Goal: Task Accomplishment & Management: Manage account settings

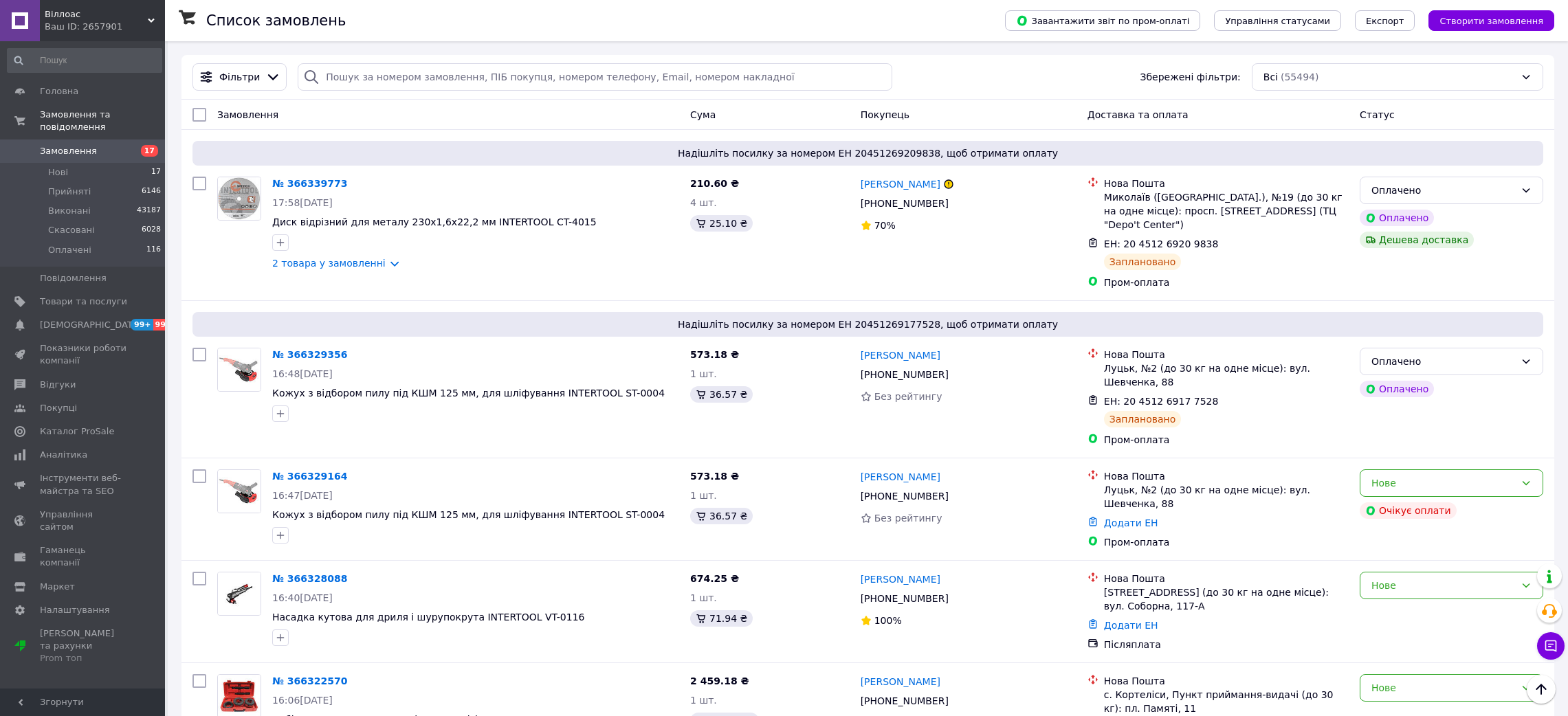
scroll to position [1443, 0]
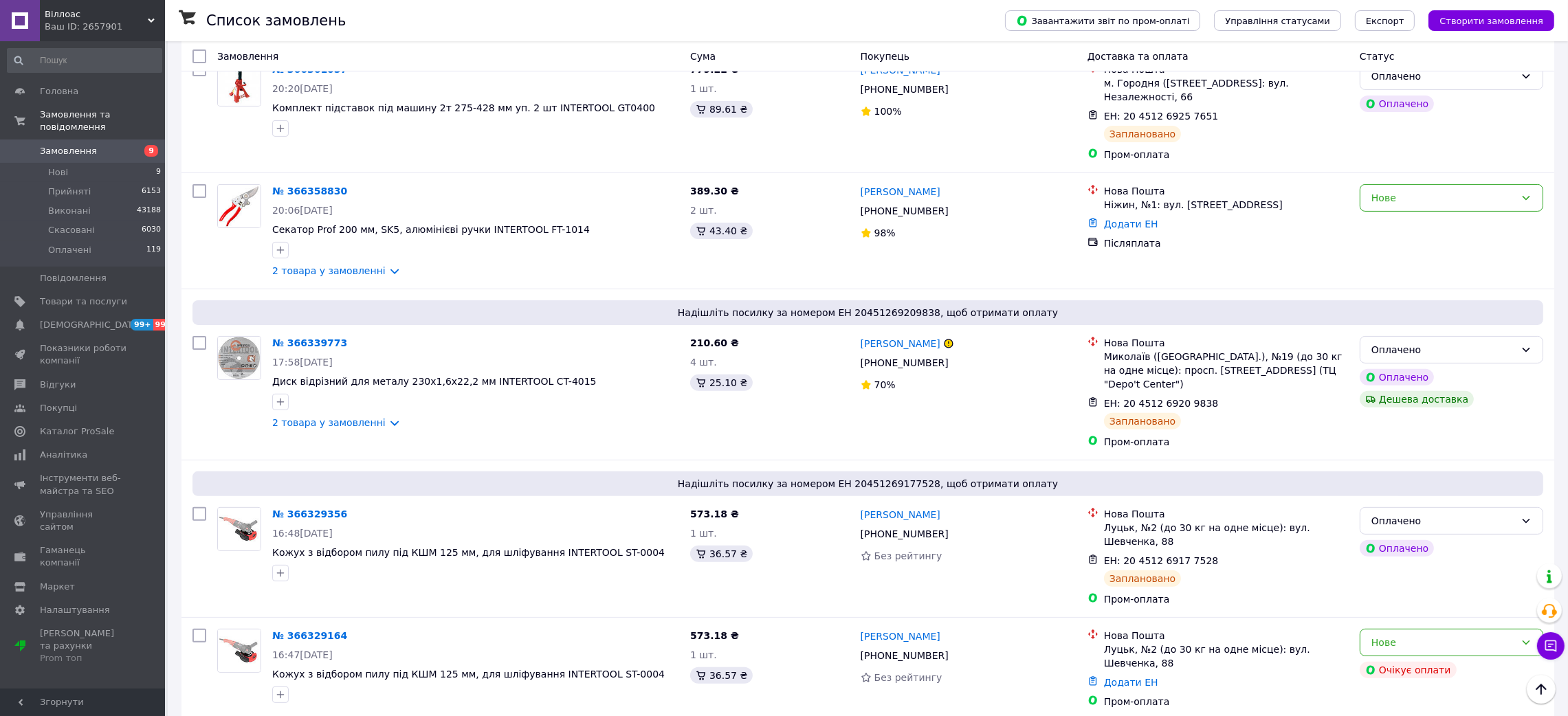
scroll to position [617, 0]
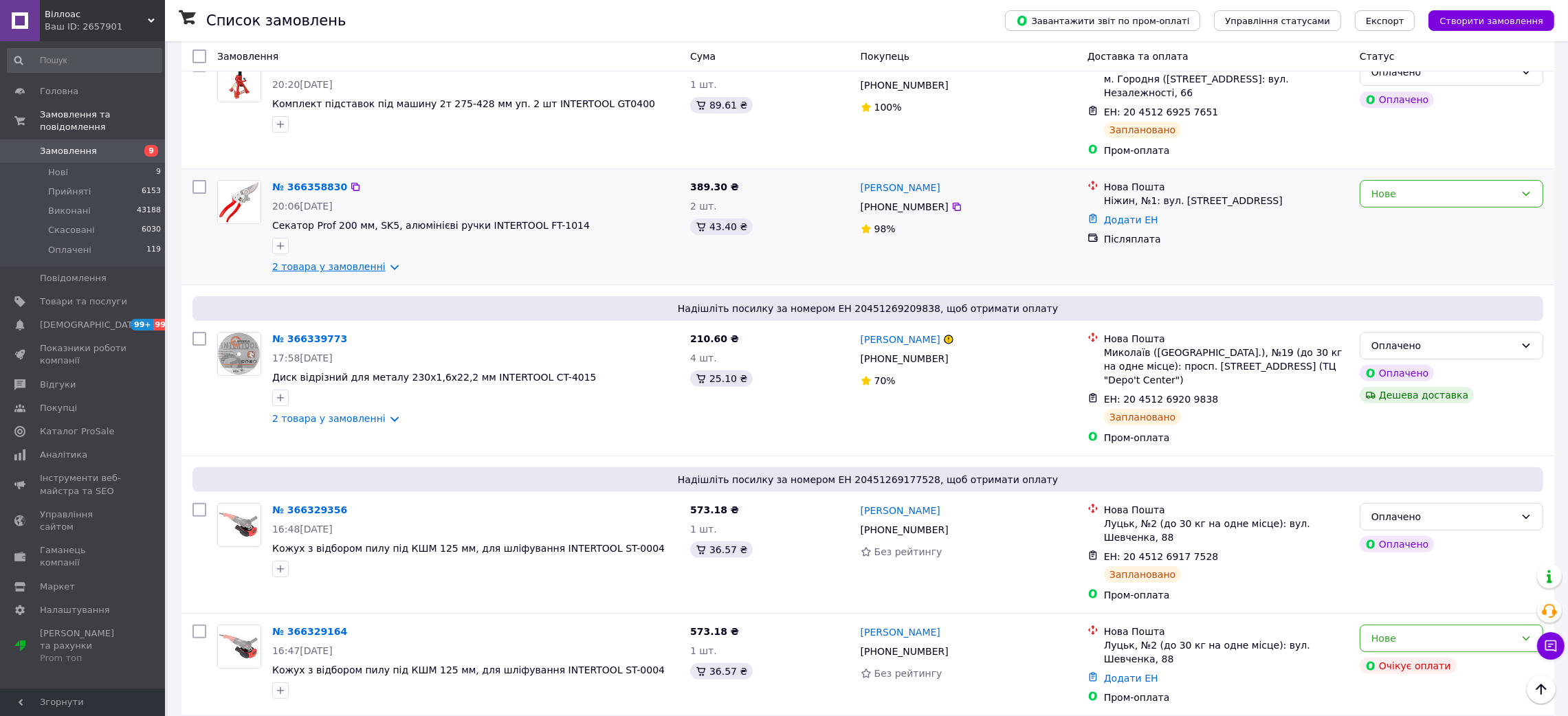
click at [378, 261] on link "2 товара у замовленні" at bounding box center [328, 267] width 113 height 11
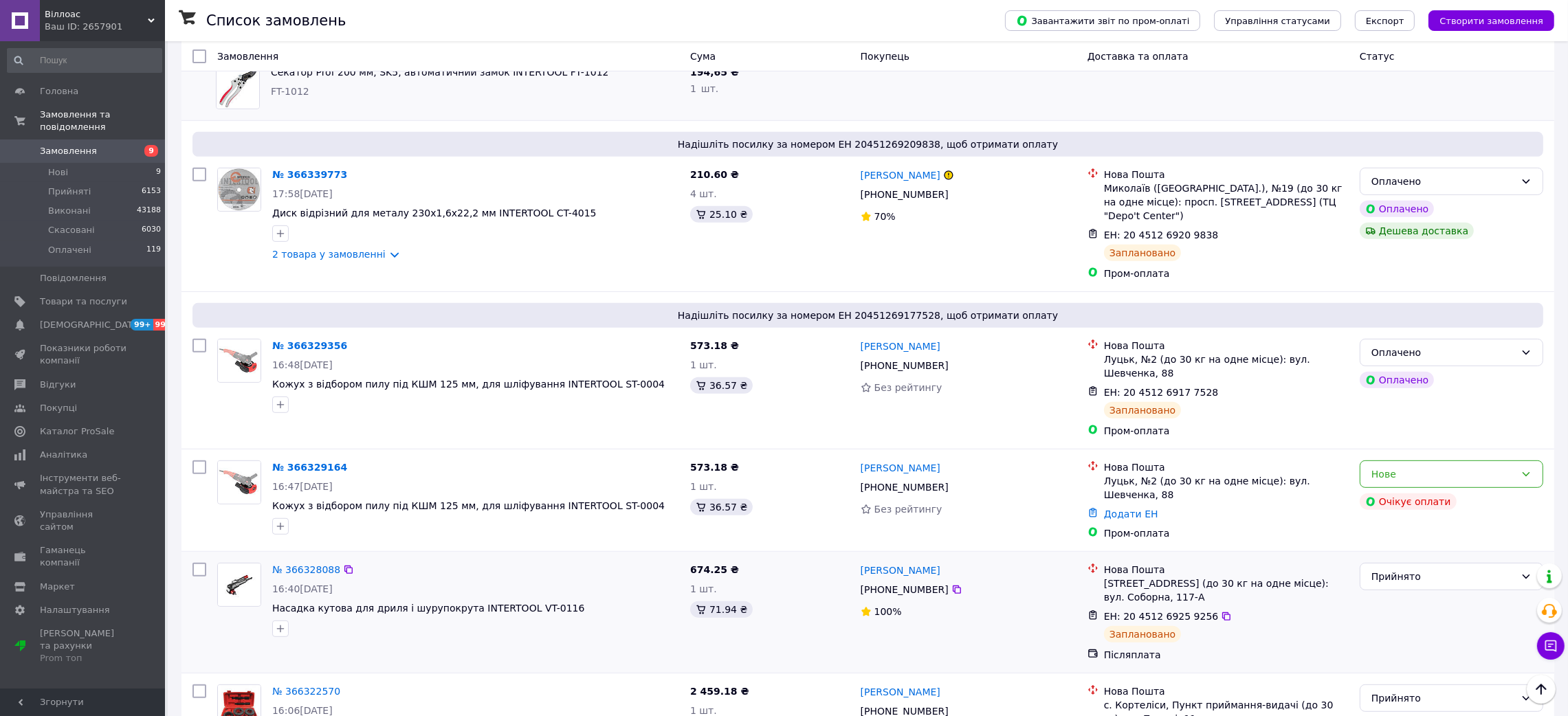
scroll to position [1030, 0]
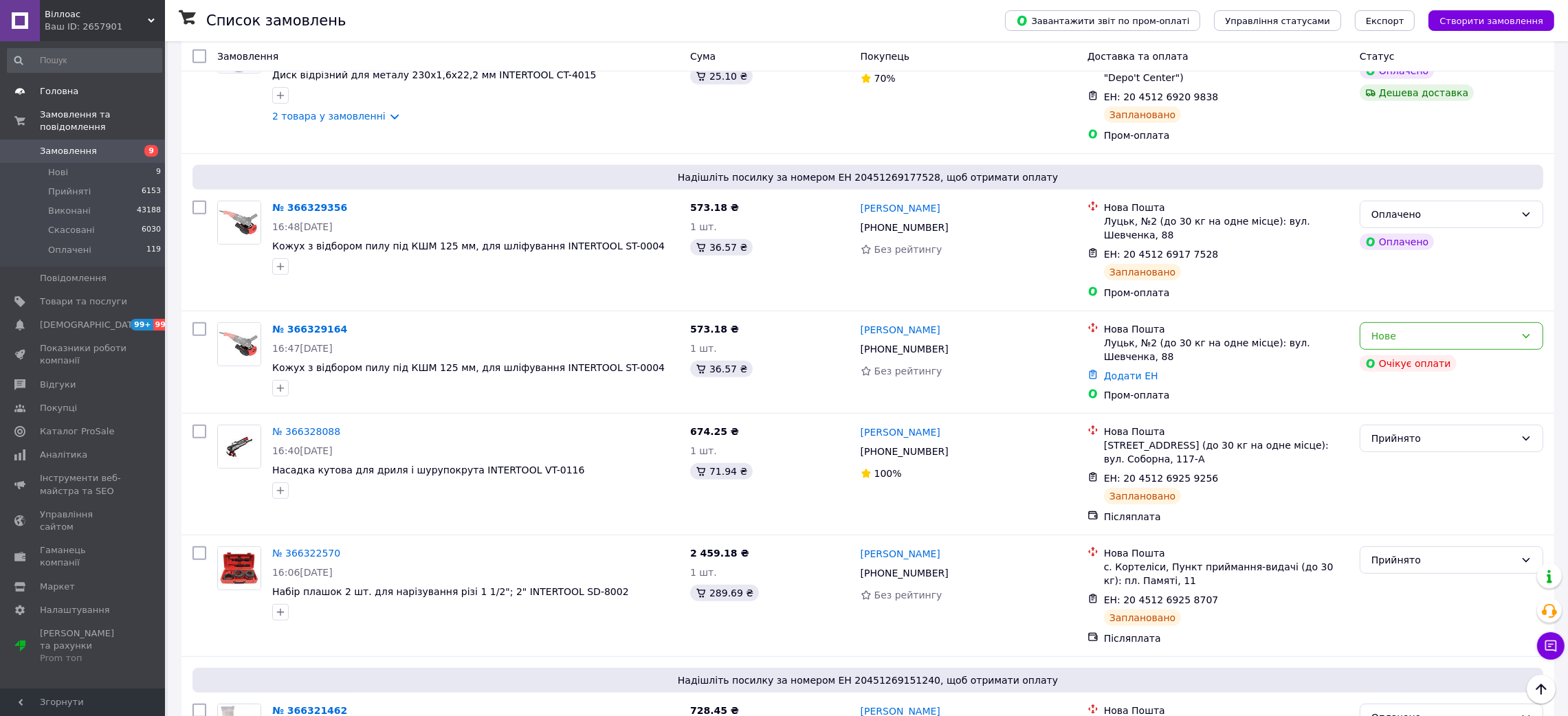
click at [57, 81] on link "Головна" at bounding box center [84, 91] width 169 height 24
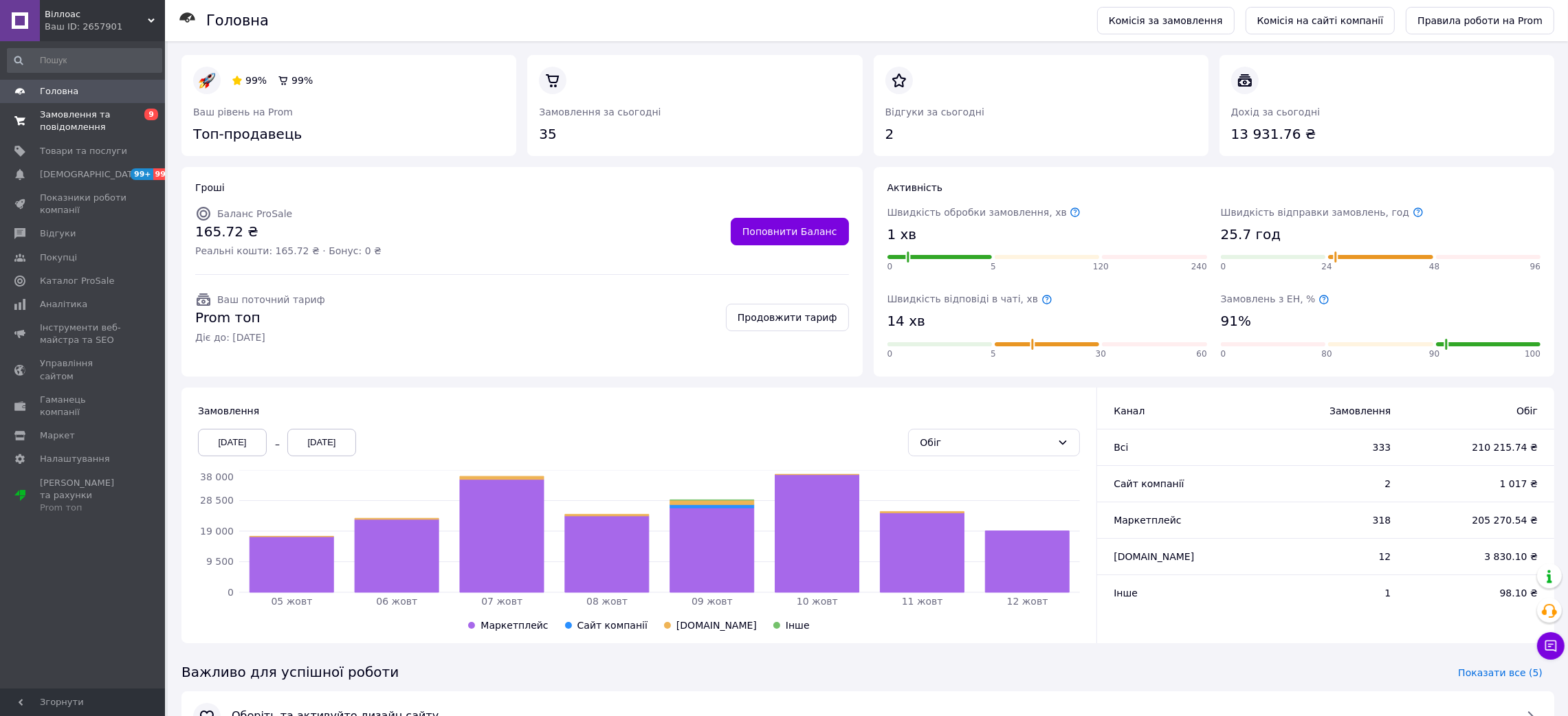
click at [72, 118] on span "Замовлення та повідомлення" at bounding box center [83, 121] width 87 height 25
